Goal: Ask a question

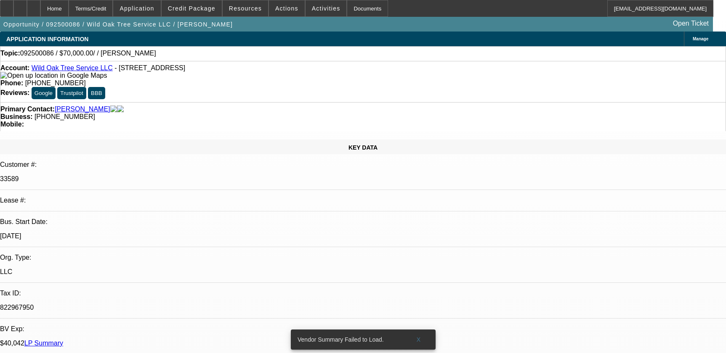
select select "0"
select select "2"
select select "0.1"
select select "4"
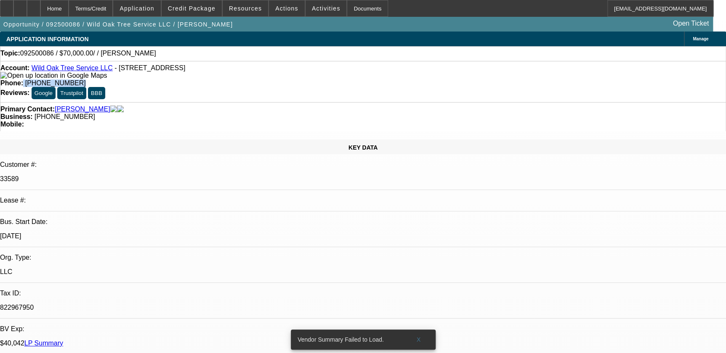
drag, startPoint x: 267, startPoint y: 71, endPoint x: 333, endPoint y: 71, distance: 65.6
click at [333, 79] on div "Phone: [PHONE_NUMBER]" at bounding box center [362, 83] width 725 height 8
copy div "[PHONE_NUMBER]"
click at [420, 338] on span at bounding box center [418, 340] width 27 height 20
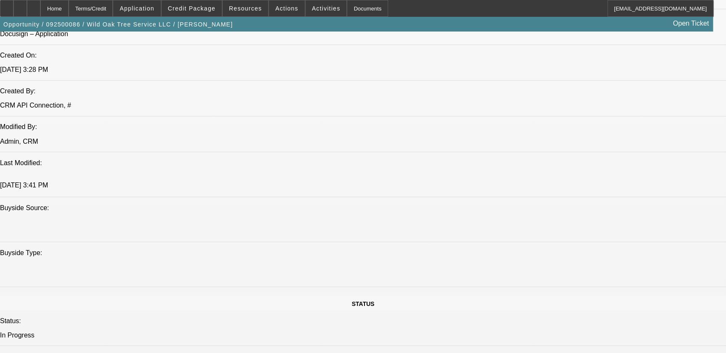
scroll to position [658, 0]
click at [315, 14] on span at bounding box center [325, 8] width 41 height 20
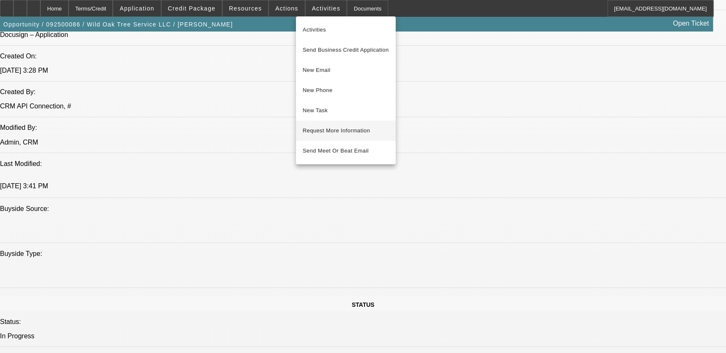
click at [317, 123] on button "Request More Information" at bounding box center [346, 131] width 100 height 20
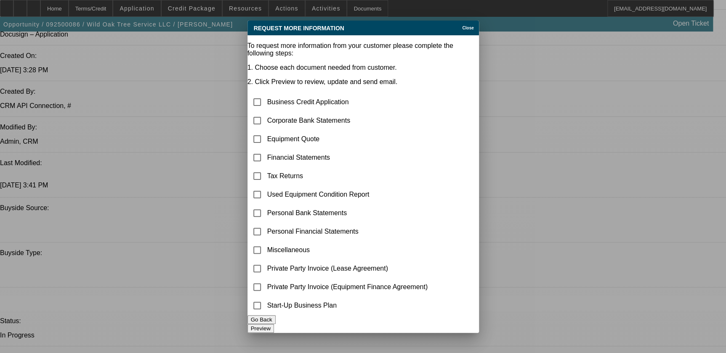
scroll to position [0, 0]
click at [265, 112] on input "checkbox" at bounding box center [257, 120] width 17 height 17
checkbox input "true"
click at [274, 326] on button "Preview" at bounding box center [260, 328] width 26 height 9
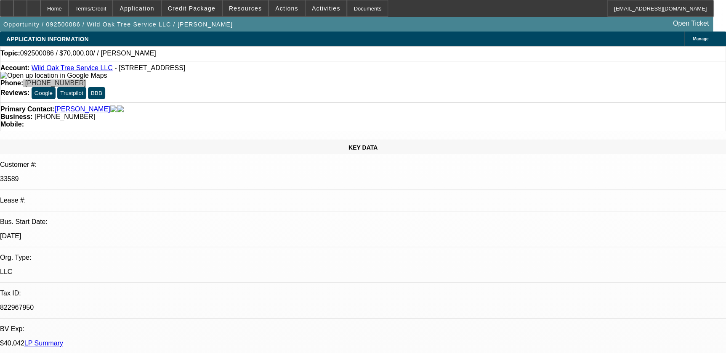
scroll to position [658, 0]
